Goal: Task Accomplishment & Management: Manage account settings

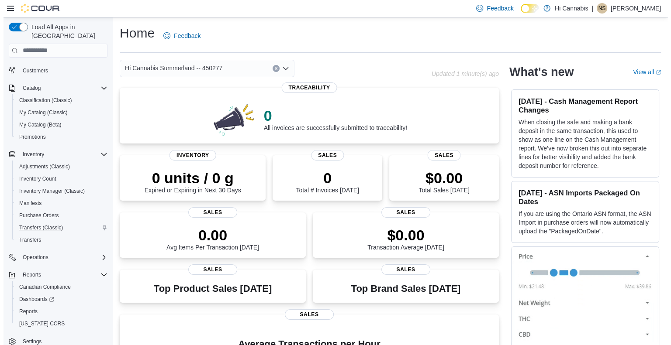
scroll to position [50, 0]
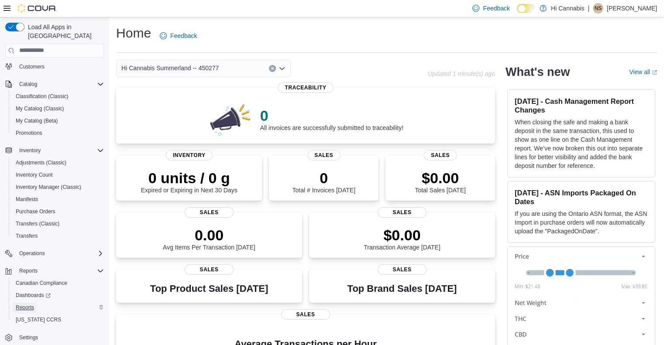
click at [28, 304] on span "Reports" at bounding box center [25, 307] width 18 height 7
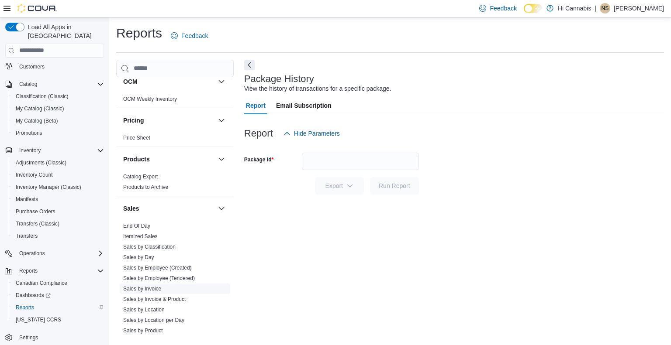
scroll to position [611, 0]
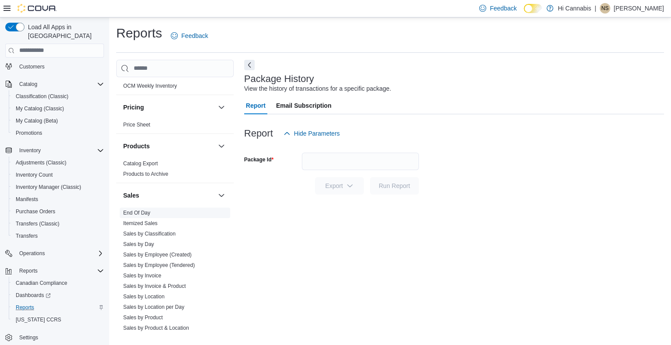
click at [142, 210] on link "End Of Day" at bounding box center [136, 213] width 27 height 6
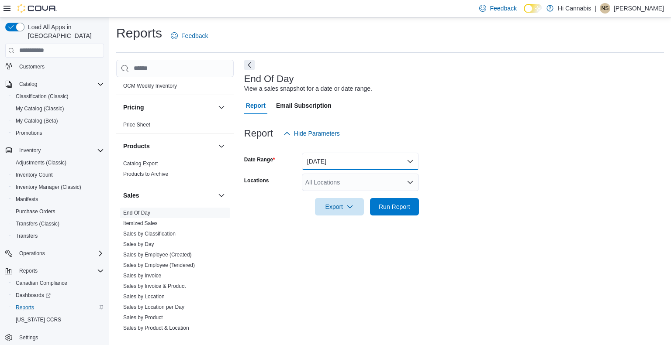
click at [329, 161] on button "[DATE]" at bounding box center [360, 161] width 117 height 17
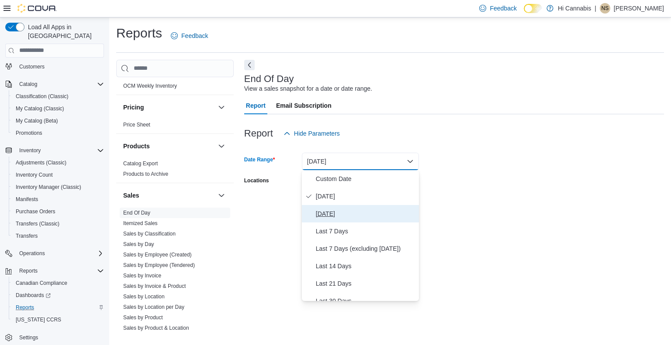
click at [332, 212] on span "[DATE]" at bounding box center [366, 214] width 100 height 10
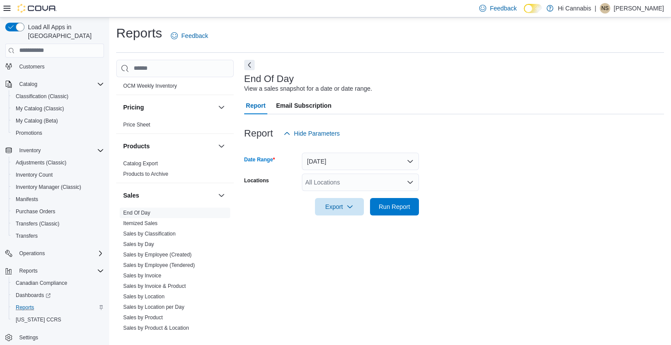
click at [369, 176] on div "All Locations" at bounding box center [360, 182] width 117 height 17
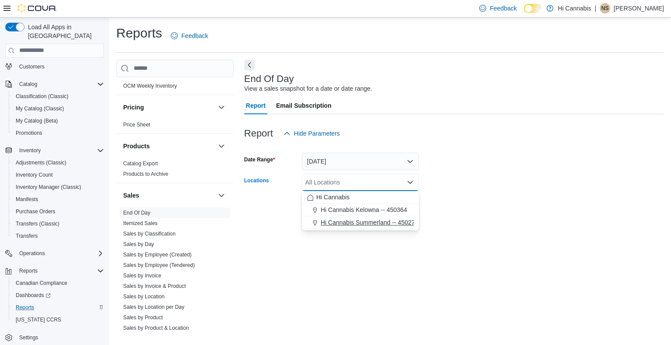
click at [371, 220] on span "Hi Cannabis Summerland -- 450277" at bounding box center [369, 222] width 97 height 9
click at [451, 179] on form "Date Range [DATE] Locations Hi Cannabis Summerland -- 450277 Combo box. Selecte…" at bounding box center [454, 178] width 420 height 73
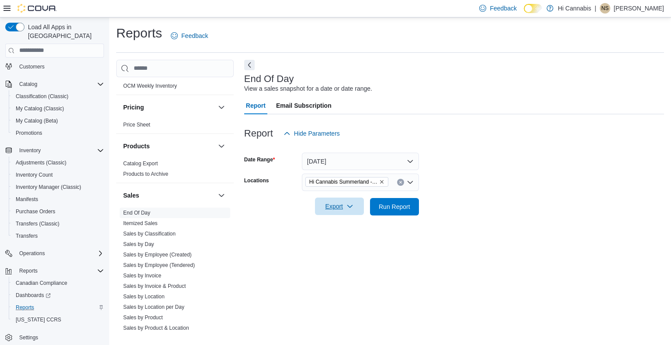
click at [351, 204] on icon "button" at bounding box center [349, 206] width 7 height 7
click at [346, 242] on span "Export to Pdf" at bounding box center [340, 241] width 39 height 7
click at [31, 304] on span "Reports" at bounding box center [25, 307] width 18 height 7
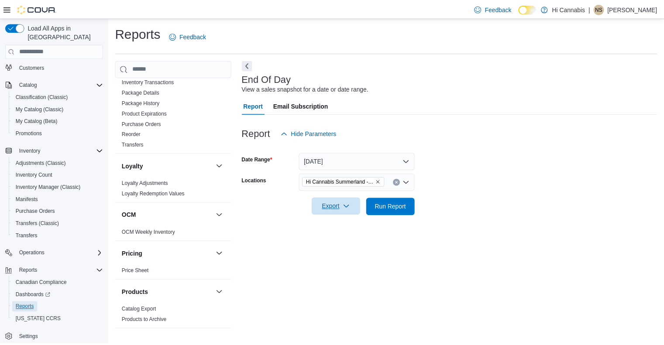
scroll to position [334, 0]
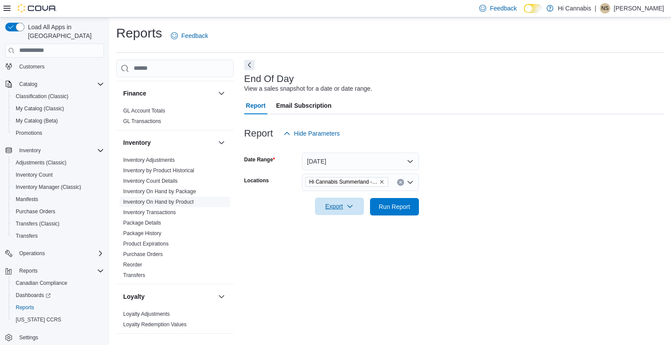
click at [179, 199] on link "Inventory On Hand by Product" at bounding box center [158, 202] width 70 height 6
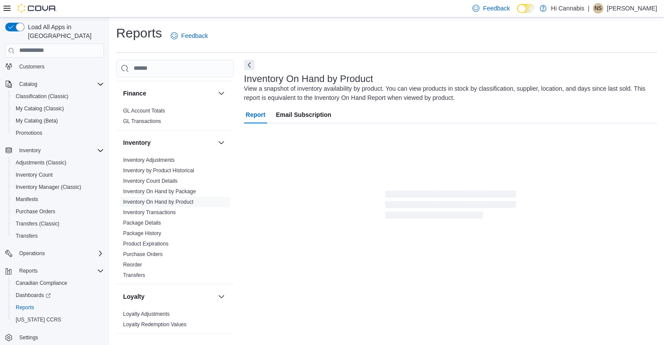
scroll to position [7, 0]
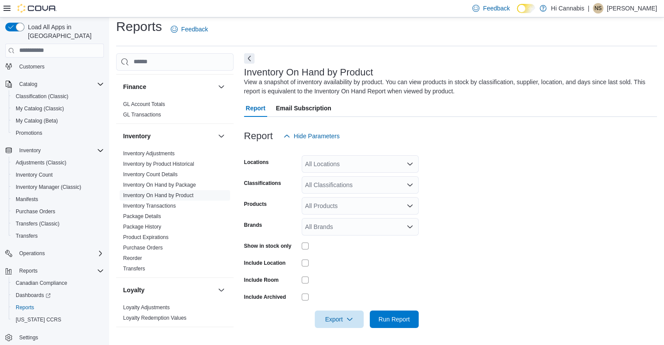
click at [400, 166] on div "All Locations" at bounding box center [360, 163] width 117 height 17
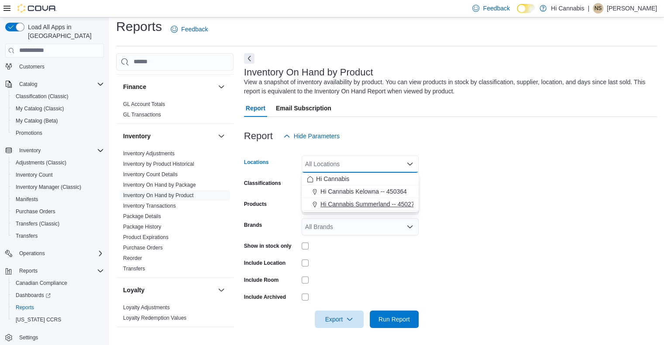
click at [379, 206] on span "Hi Cannabis Summerland -- 450277" at bounding box center [369, 204] width 97 height 9
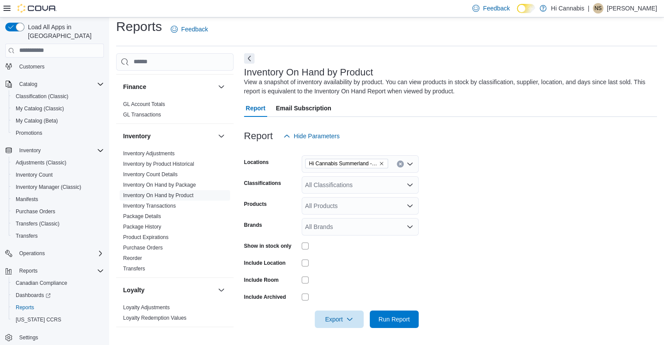
click at [482, 194] on form "Locations Hi Cannabis Summerland -- 450277 Classifications All Classifications …" at bounding box center [450, 236] width 413 height 183
click at [388, 186] on div "All Classifications" at bounding box center [360, 184] width 117 height 17
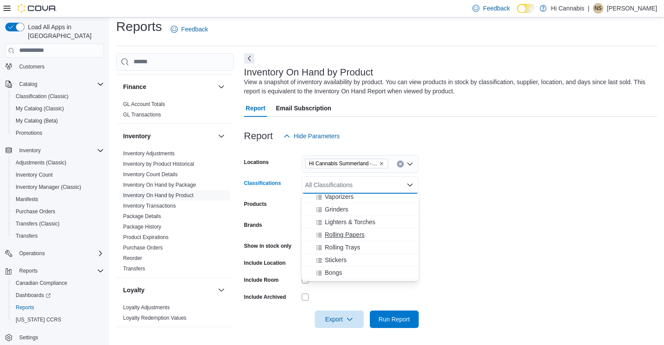
scroll to position [175, 0]
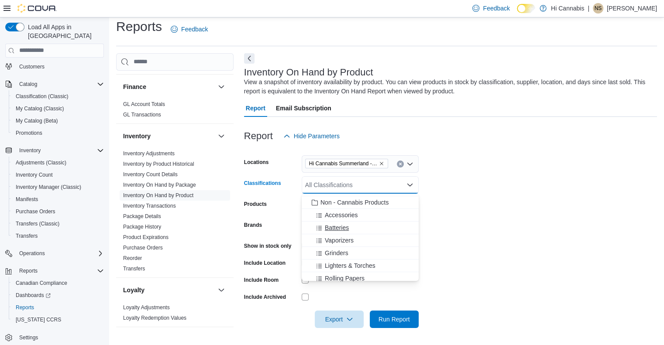
click at [346, 227] on span "Batteries" at bounding box center [337, 228] width 24 height 9
click at [345, 226] on span "Vaporizers" at bounding box center [339, 228] width 29 height 9
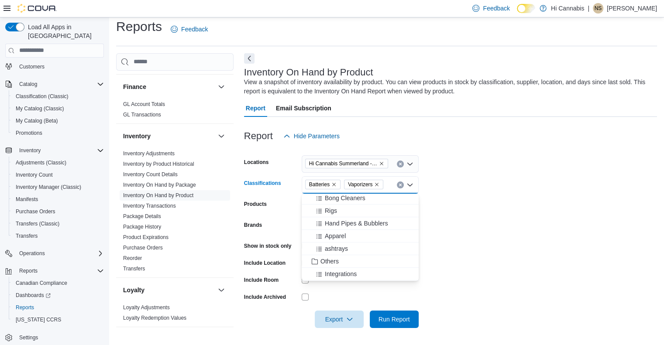
click at [462, 228] on form "Locations Hi Cannabis Summerland -- 450277 Classifications Batteries Vaporizers…" at bounding box center [450, 236] width 413 height 183
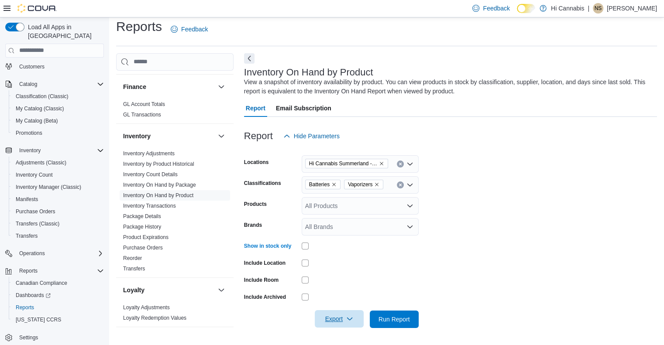
click at [354, 317] on span "Export" at bounding box center [339, 319] width 38 height 17
click at [345, 268] on span "Export to Excel" at bounding box center [340, 265] width 39 height 7
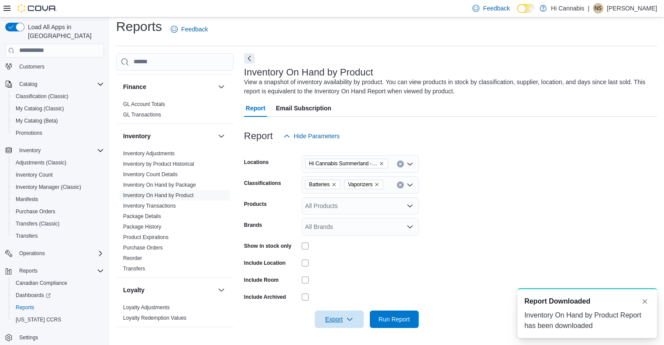
scroll to position [0, 0]
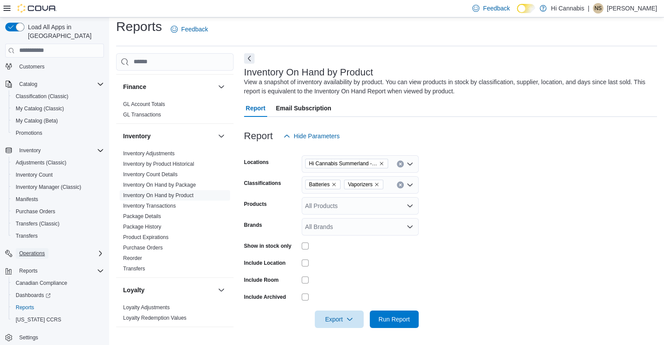
click at [48, 248] on button "Operations" at bounding box center [32, 253] width 33 height 10
click at [58, 262] on span "Cash Management" at bounding box center [38, 265] width 44 height 7
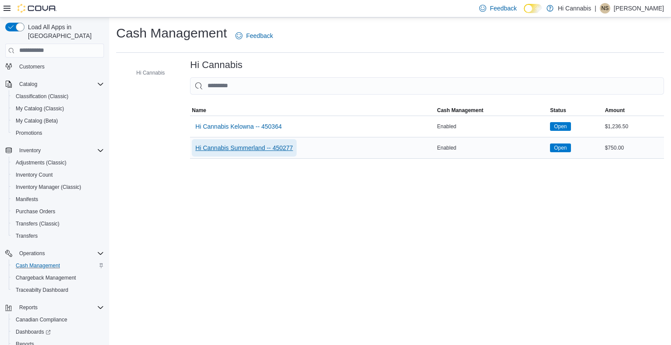
click at [252, 145] on span "Hi Cannabis Summerland -- 450277" at bounding box center [243, 148] width 97 height 9
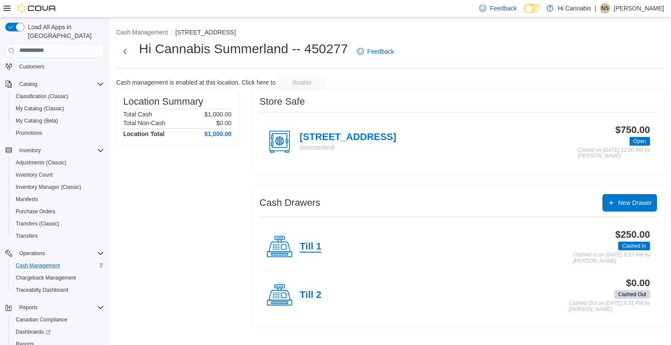
click at [317, 246] on h4 "Till 1" at bounding box center [311, 247] width 22 height 11
